Goal: Task Accomplishment & Management: Manage account settings

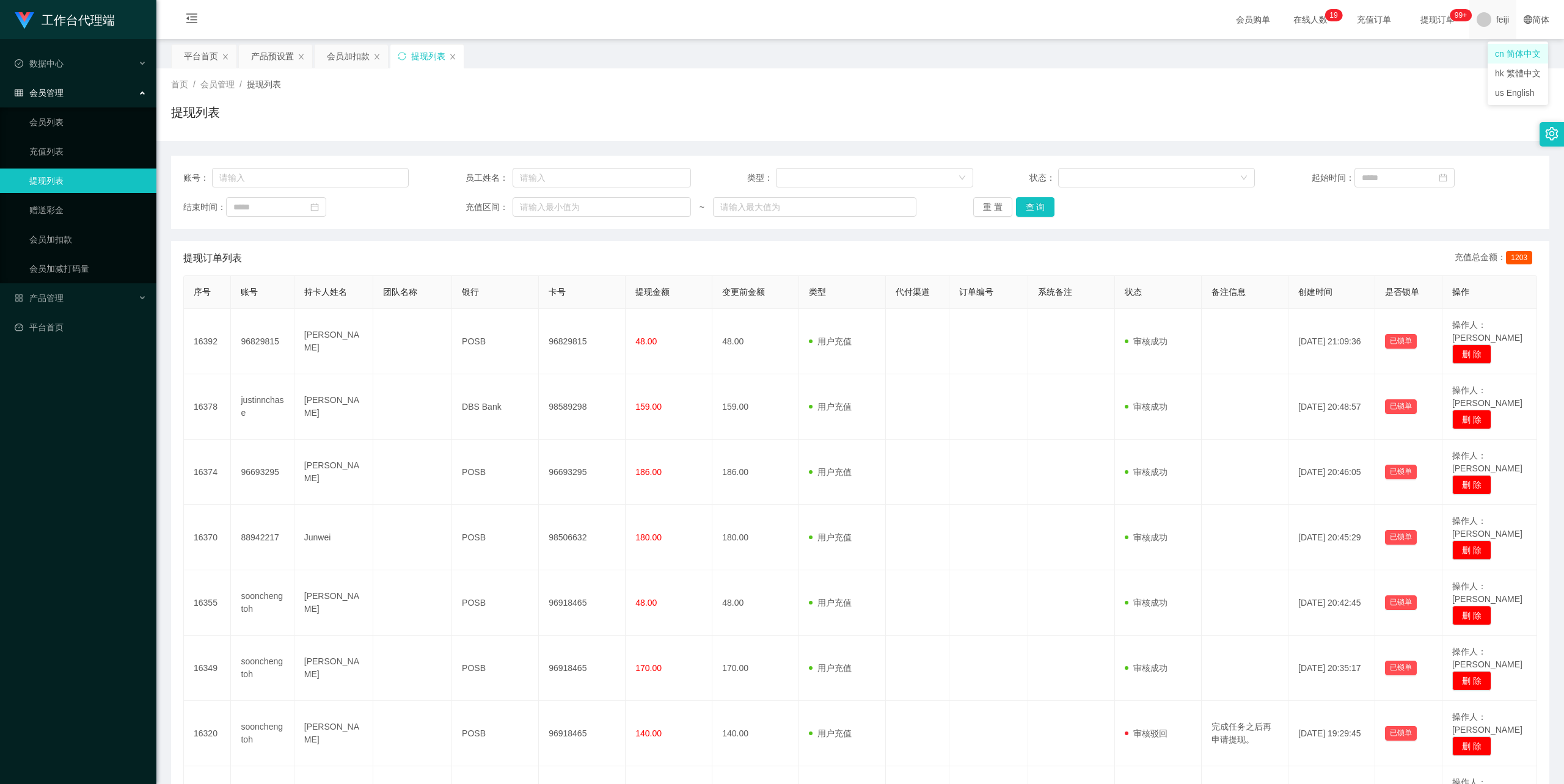
click at [1484, 20] on div "feiji" at bounding box center [1493, 19] width 47 height 39
click at [1491, 49] on span "退出登录" at bounding box center [1494, 54] width 34 height 10
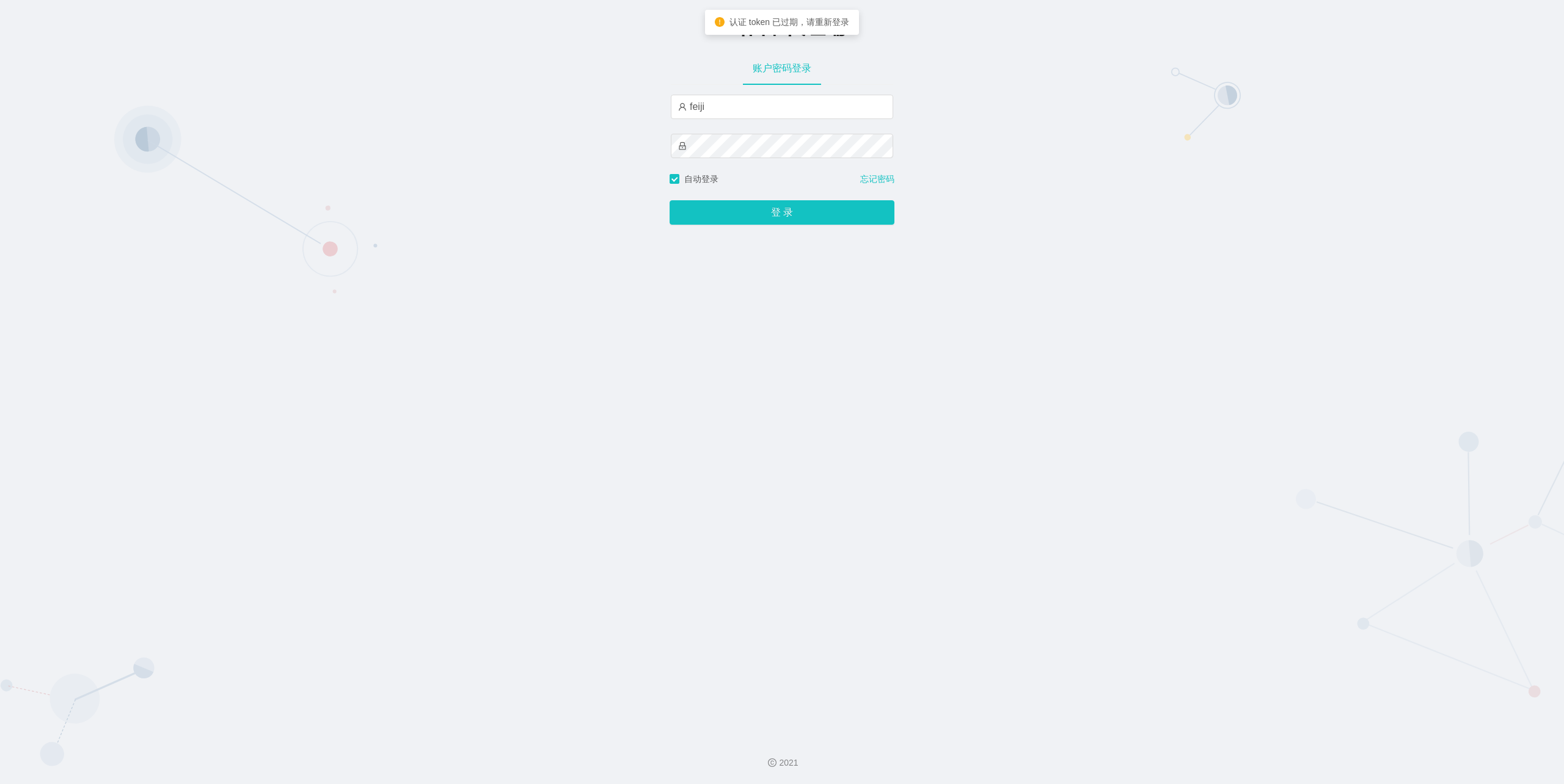
click at [706, 119] on div "feiji" at bounding box center [782, 107] width 222 height 25
click at [716, 110] on input "feiji" at bounding box center [782, 107] width 222 height 25
type input "xiaohei06"
click at [781, 227] on div "工作台-代理端 账户密码登录 xiaohei06 自动登录 忘记密码 登 录" at bounding box center [782, 364] width 1564 height 727
click at [778, 209] on button "登 录" at bounding box center [782, 213] width 225 height 25
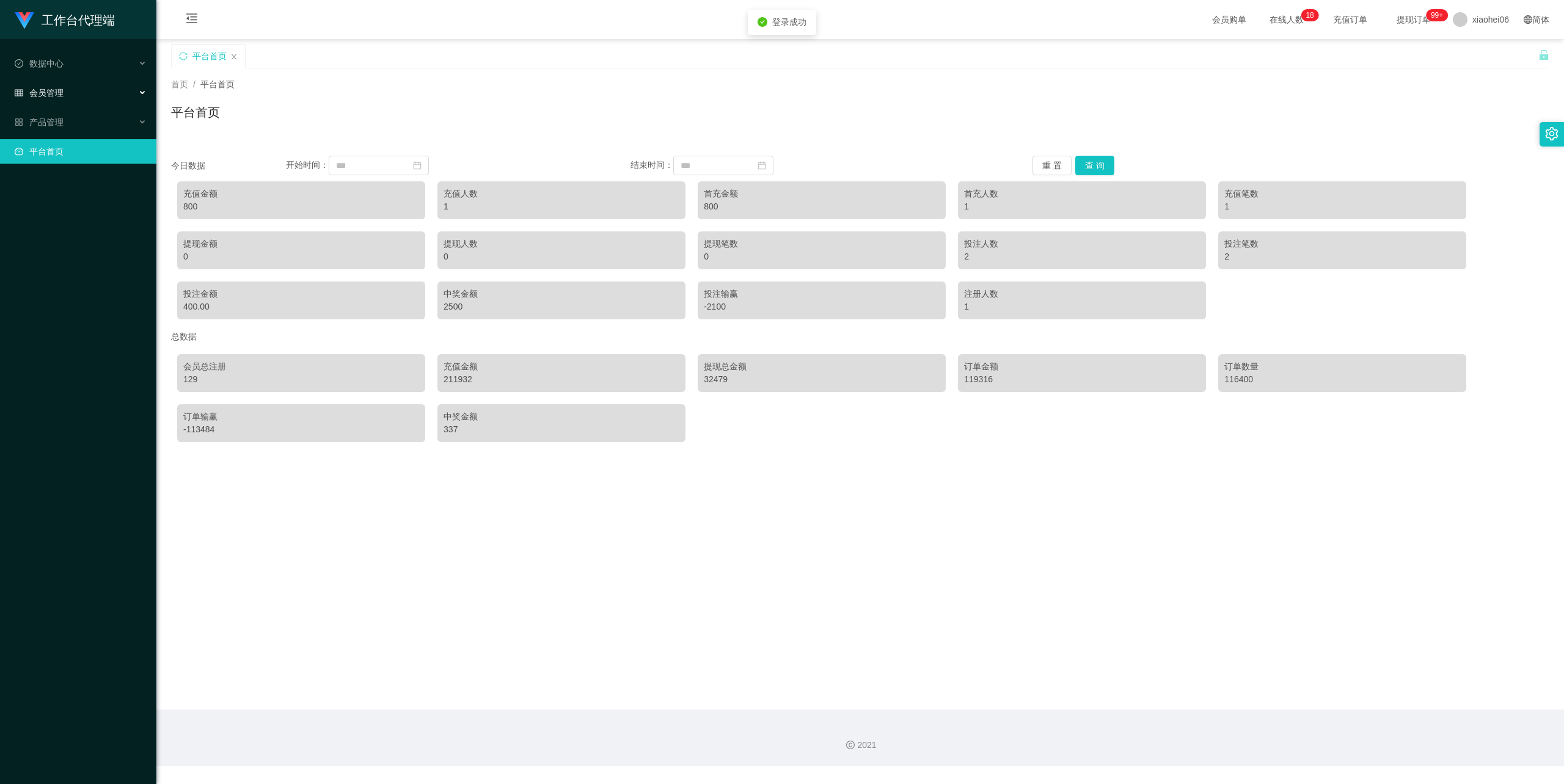
click at [80, 93] on div "会员管理" at bounding box center [78, 93] width 156 height 25
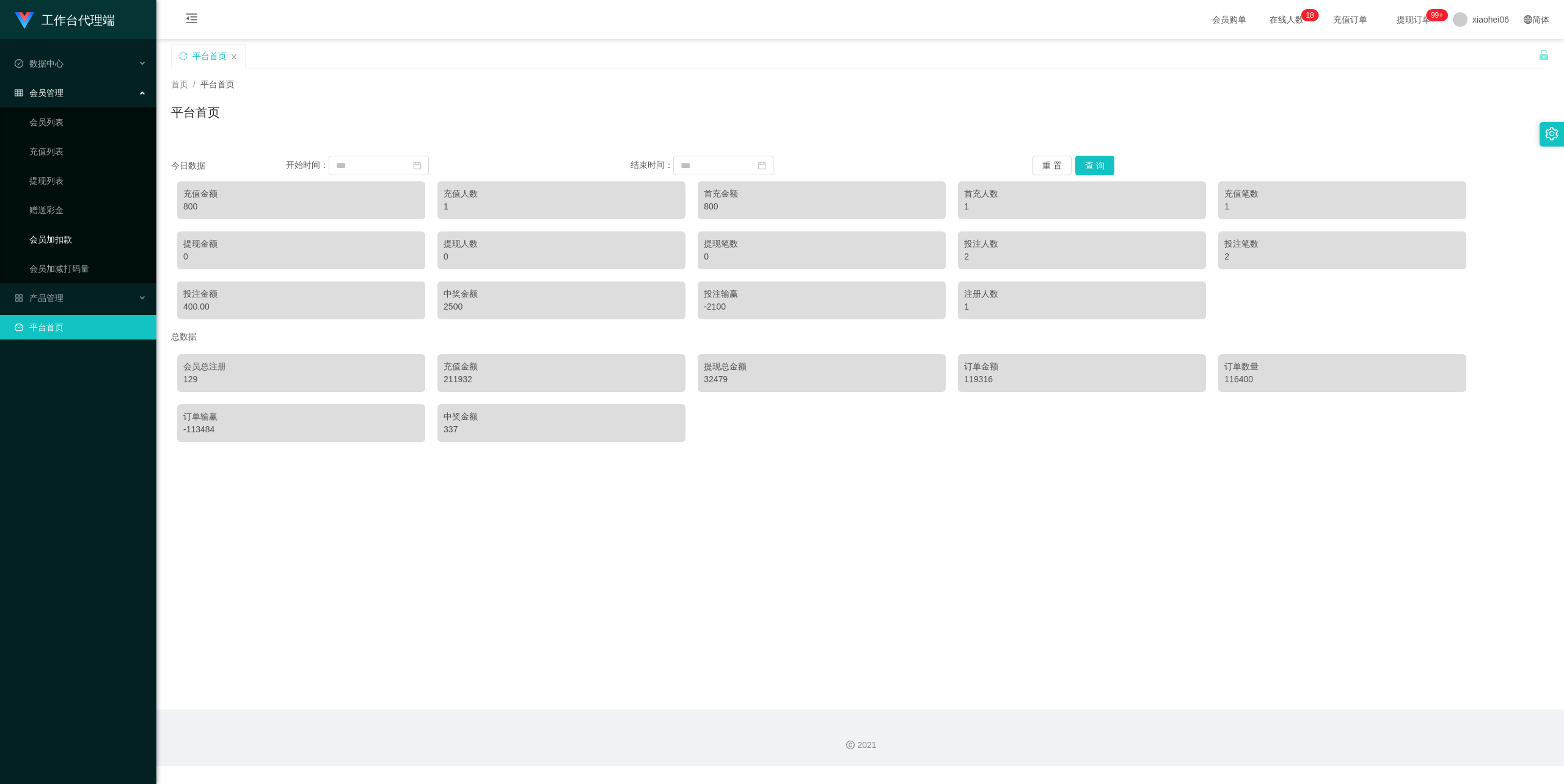
click at [69, 235] on link "会员加扣款" at bounding box center [88, 239] width 117 height 25
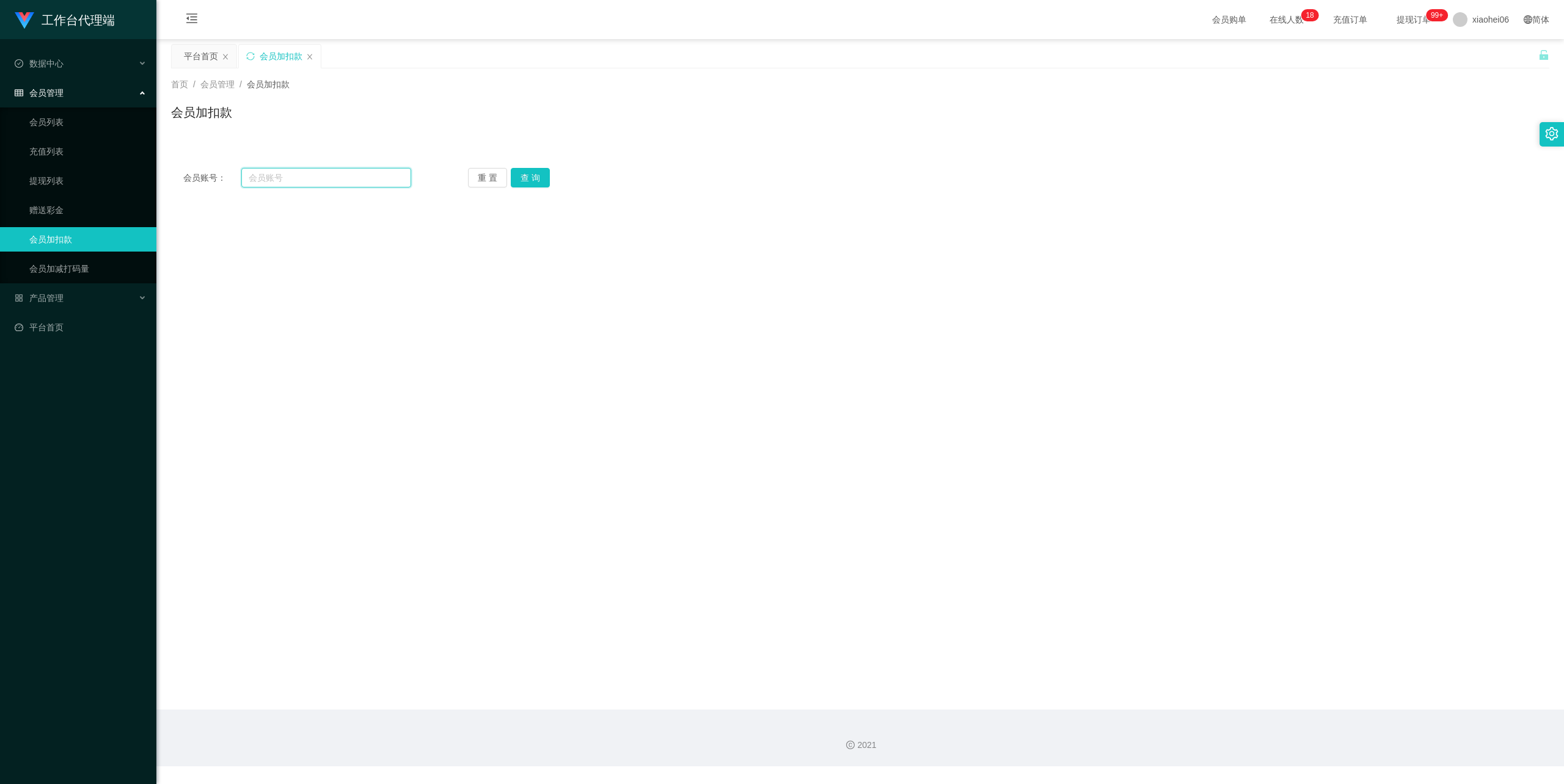
click at [318, 174] on input "text" at bounding box center [326, 178] width 170 height 19
paste input "85907999"
type input "85907999"
click at [541, 171] on button "查 询" at bounding box center [530, 178] width 39 height 19
click at [448, 384] on form "会员账号 85907999 会员姓名 账号余额 0.00 操作类型 人工加款 人工扣款 金额 确 定" at bounding box center [860, 309] width 1378 height 219
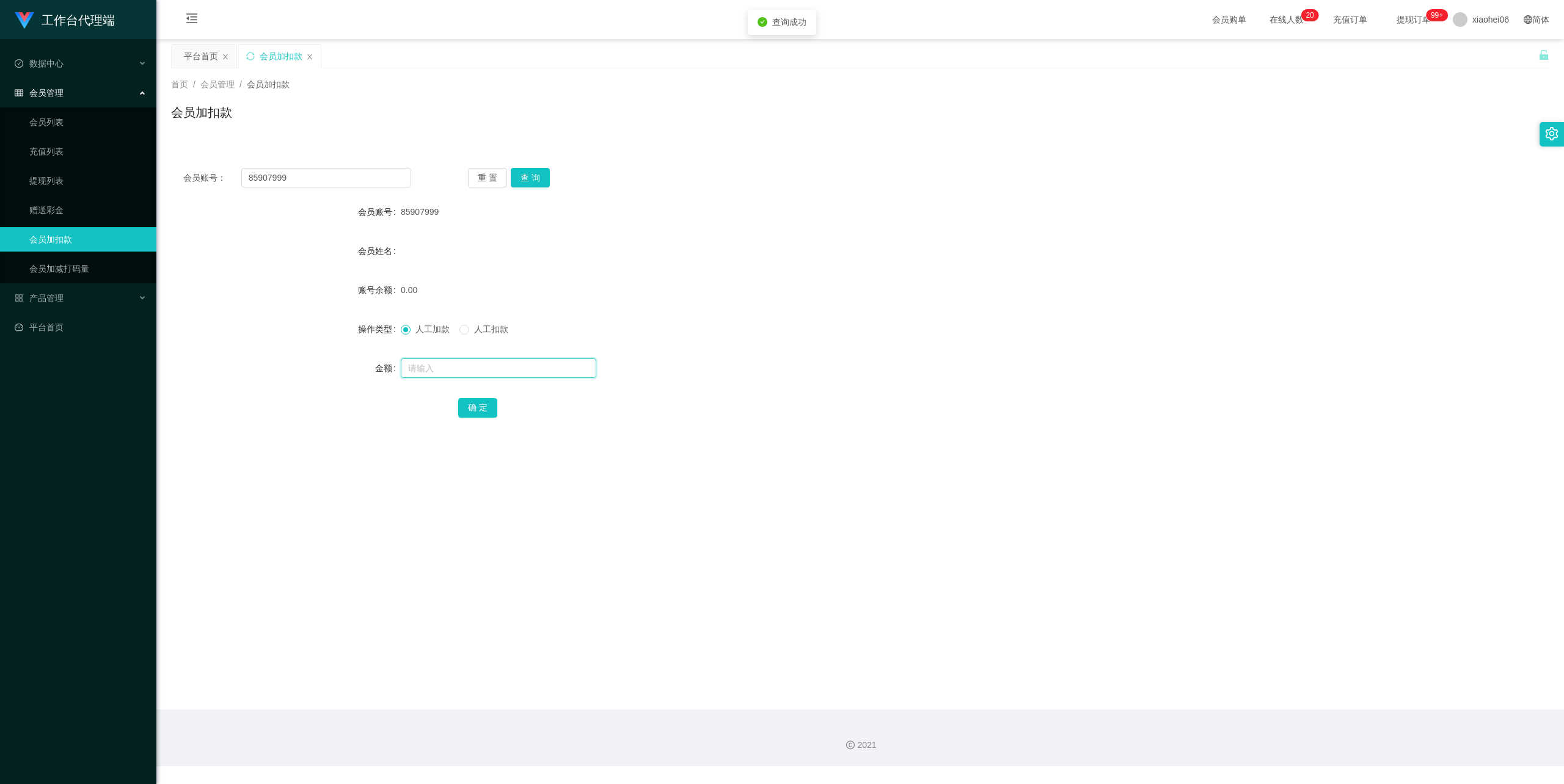
click at [448, 370] on input "text" at bounding box center [498, 368] width 196 height 19
type input "100"
click at [493, 409] on button "确 定" at bounding box center [478, 407] width 39 height 19
click at [75, 294] on div "产品管理" at bounding box center [78, 298] width 156 height 25
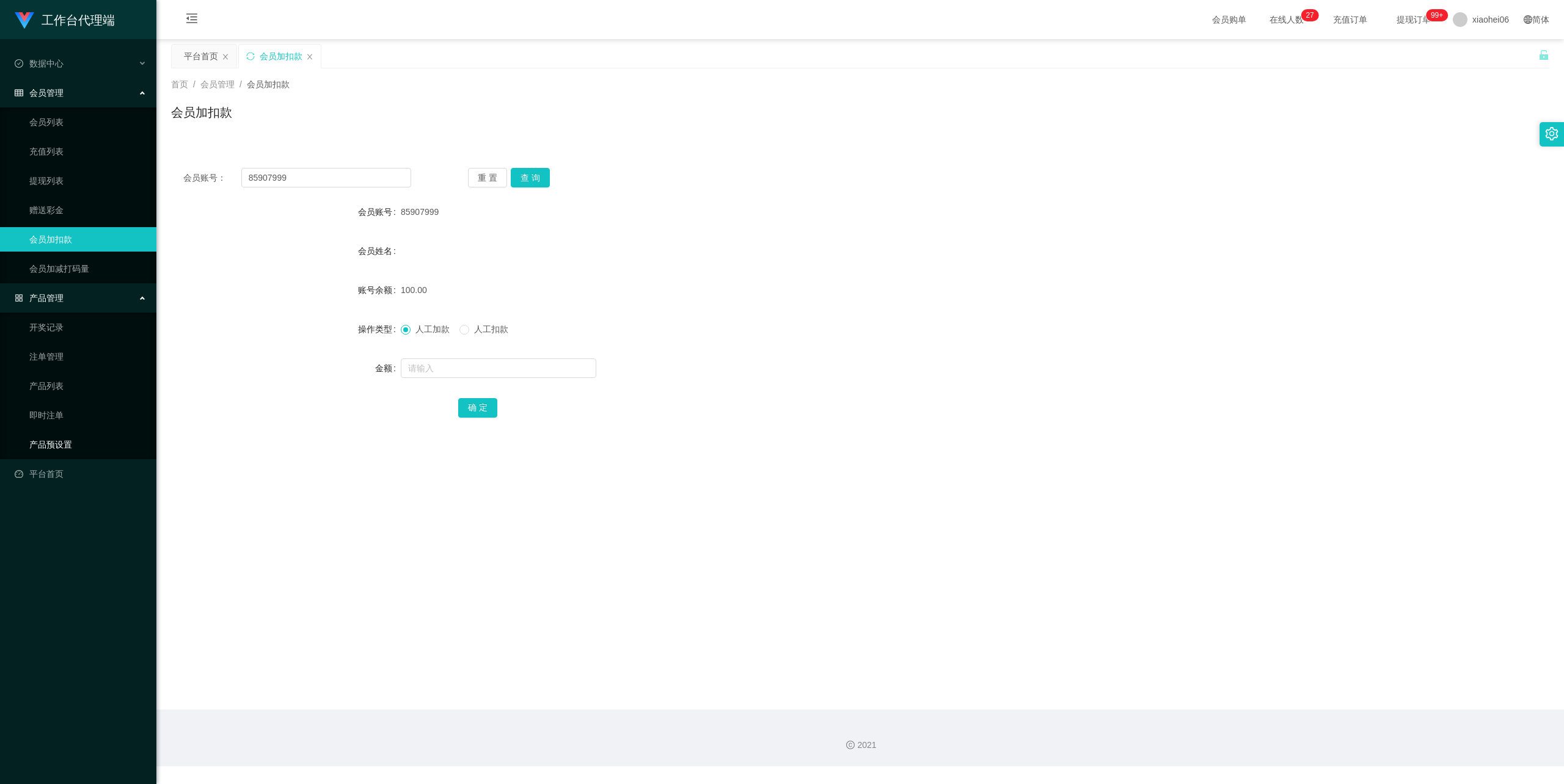
click at [62, 436] on link "产品预设置" at bounding box center [88, 444] width 117 height 25
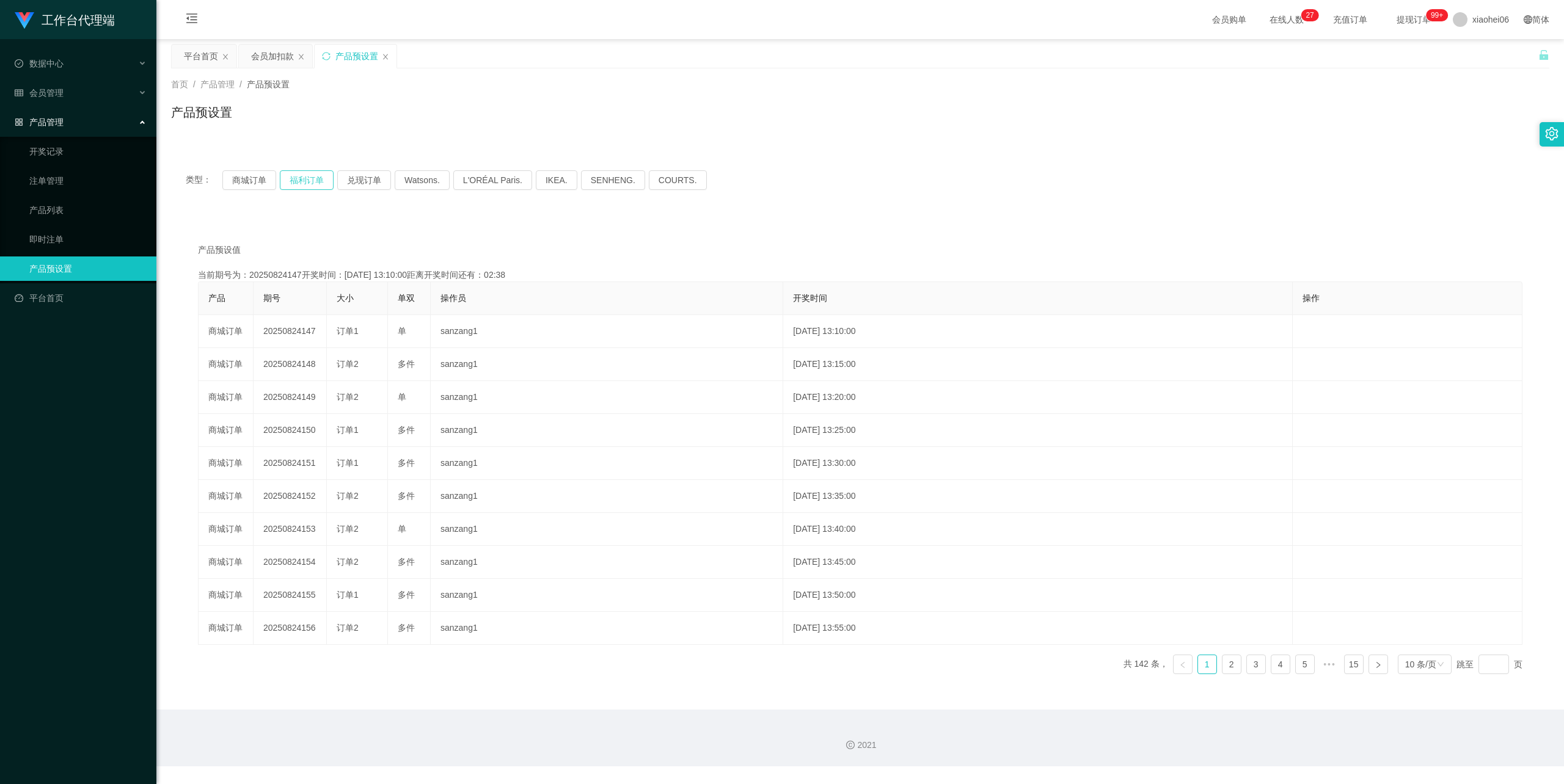
click at [299, 180] on button "福利订单" at bounding box center [307, 180] width 54 height 19
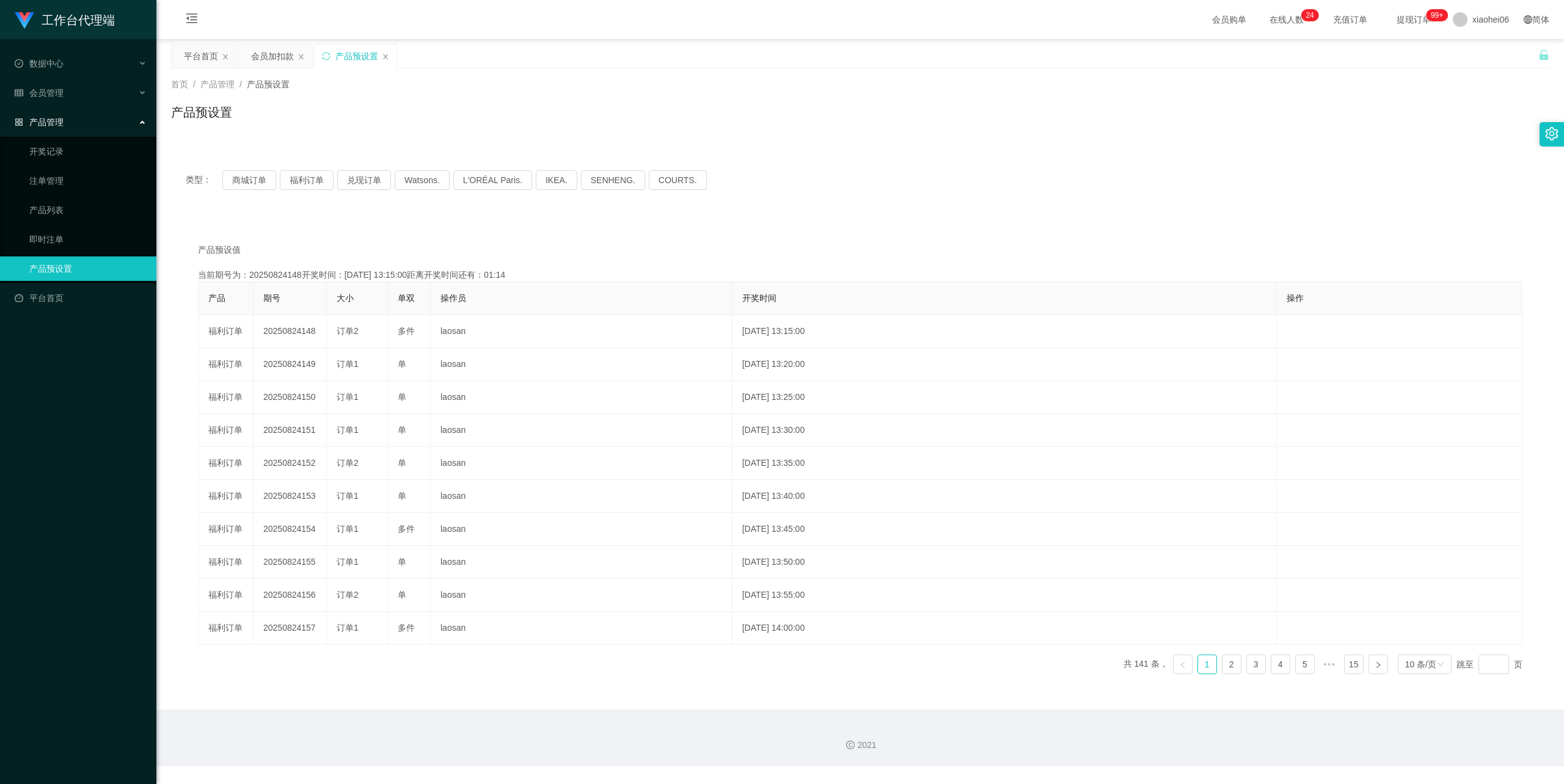
drag, startPoint x: 471, startPoint y: 113, endPoint x: 428, endPoint y: 106, distance: 43.6
click at [471, 113] on div "产品预设置" at bounding box center [860, 117] width 1378 height 28
drag, startPoint x: 71, startPoint y: 121, endPoint x: 75, endPoint y: 108, distance: 13.6
click at [71, 121] on div "产品管理" at bounding box center [78, 122] width 156 height 25
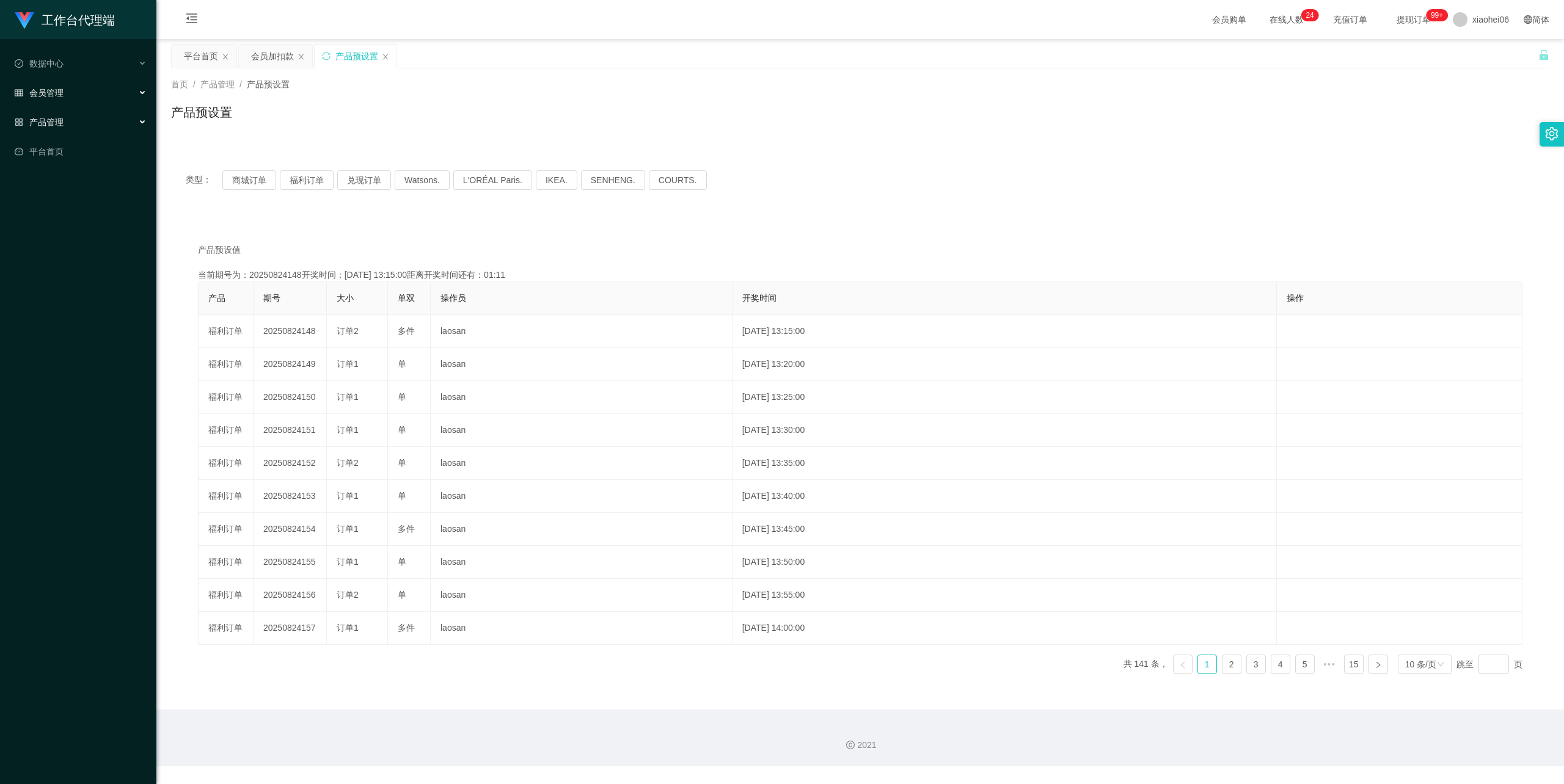
click at [81, 91] on div "会员管理" at bounding box center [78, 93] width 156 height 25
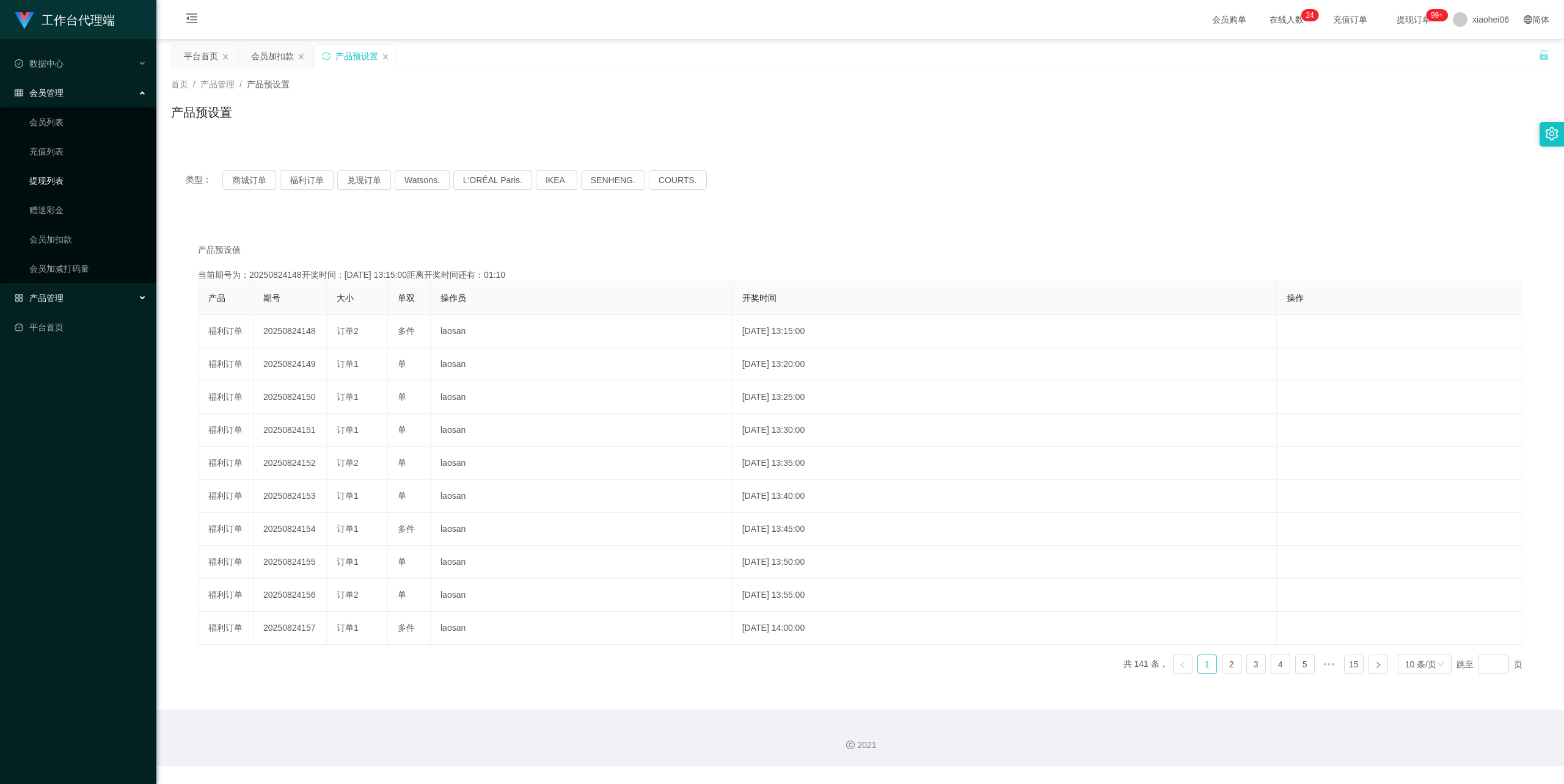
click at [49, 174] on link "提现列表" at bounding box center [88, 181] width 117 height 25
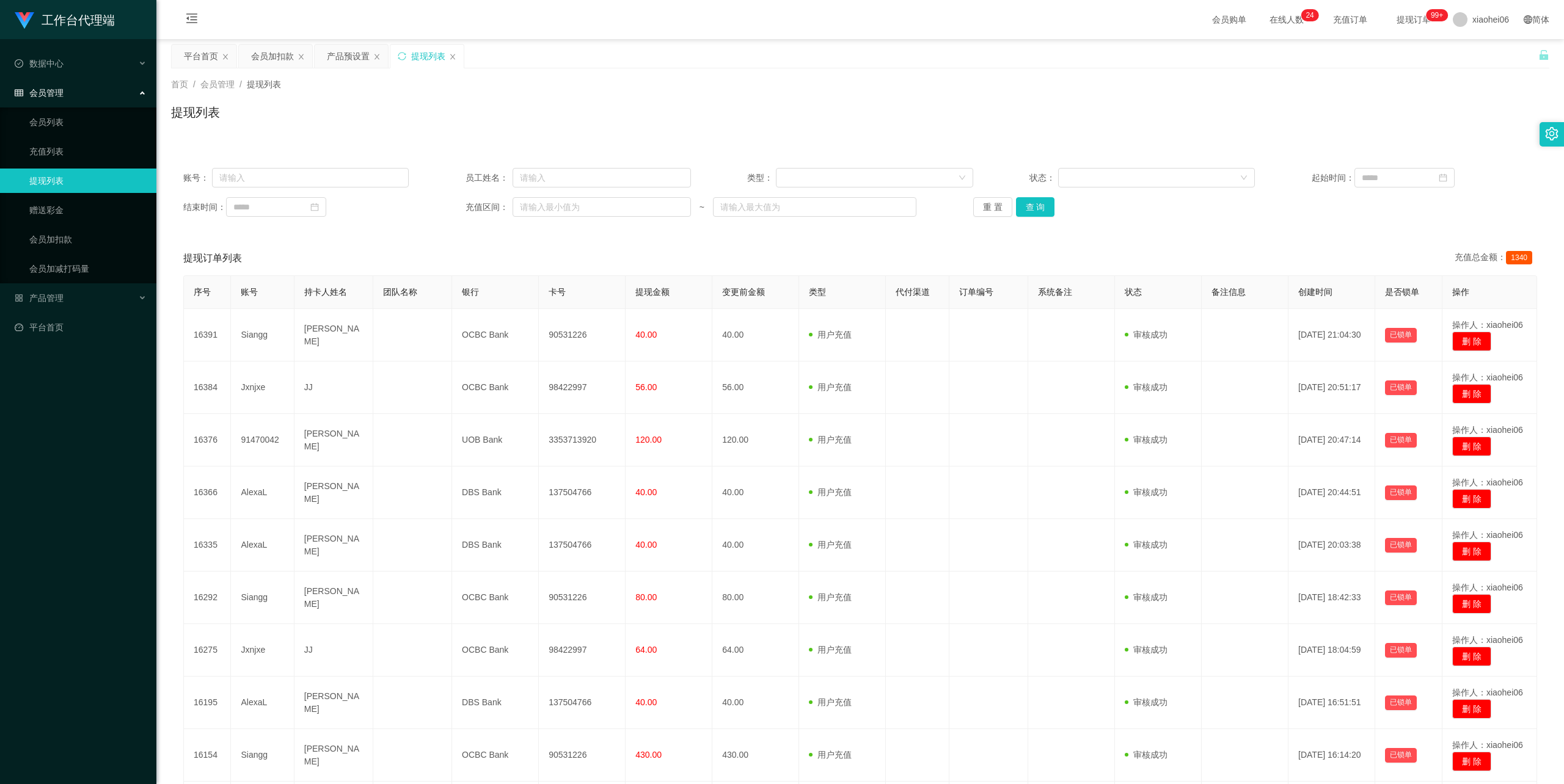
click at [748, 103] on div "首页 / 会员管理 / 提现列表 / 提现列表" at bounding box center [860, 104] width 1378 height 53
